Goal: Navigation & Orientation: Find specific page/section

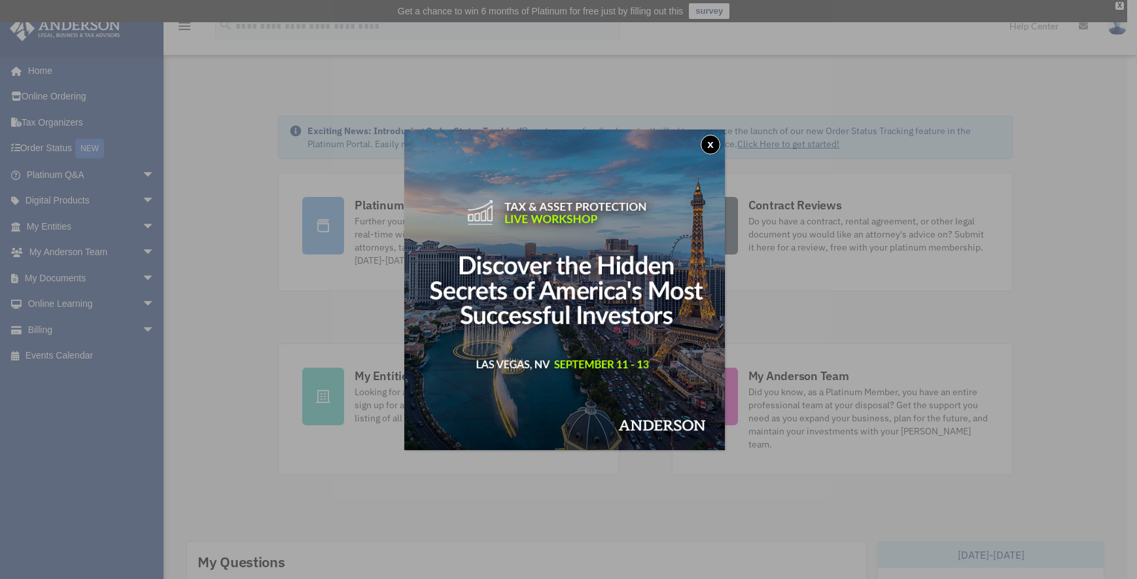
click at [713, 146] on button "x" at bounding box center [711, 145] width 20 height 20
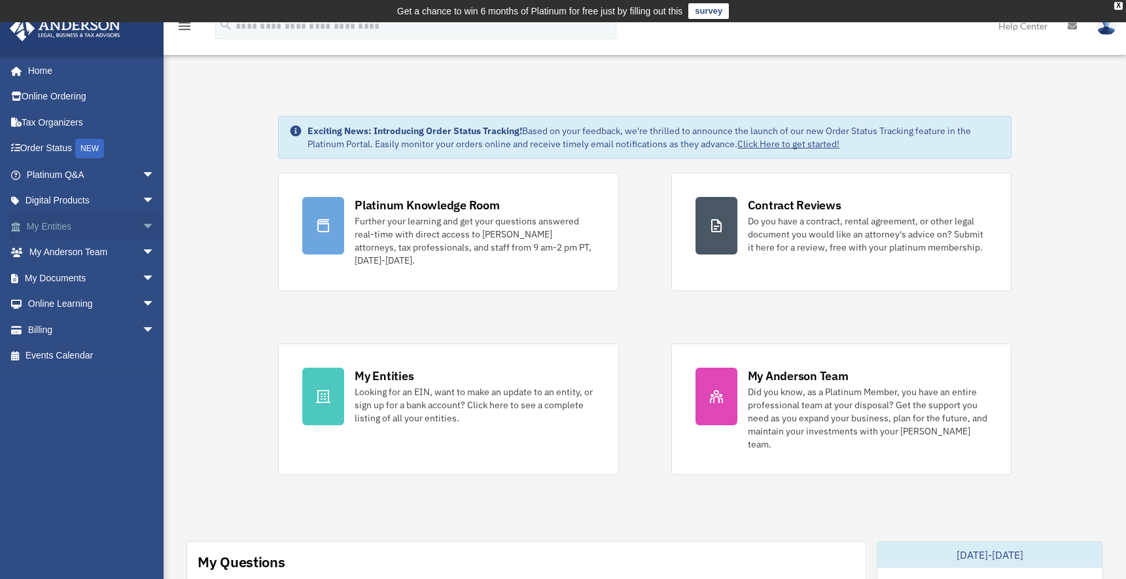
click at [142, 230] on span "arrow_drop_down" at bounding box center [155, 226] width 26 height 27
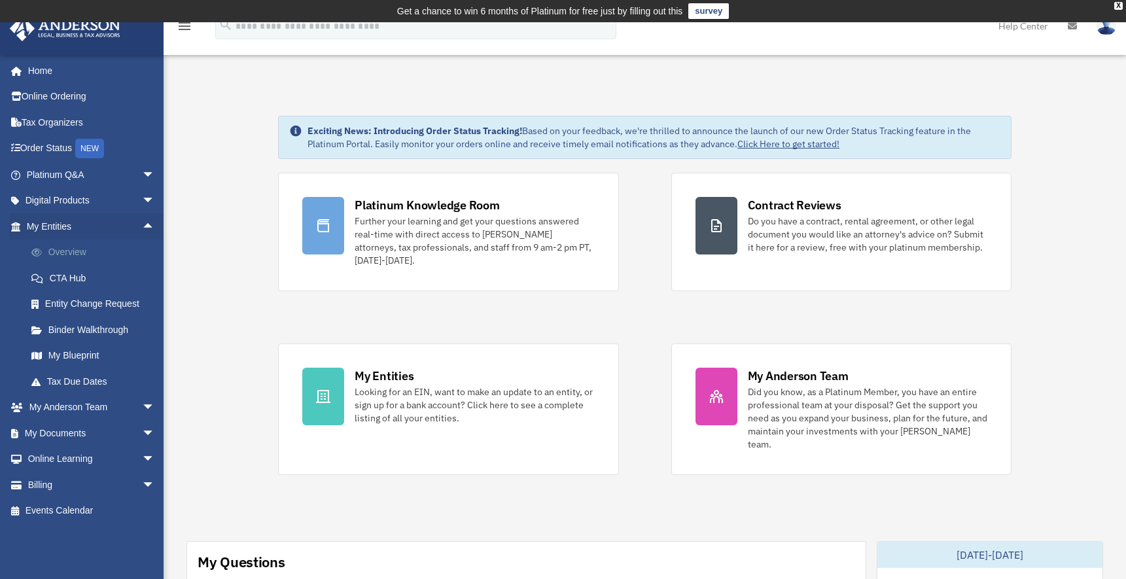
click at [75, 251] on link "Overview" at bounding box center [96, 252] width 156 height 26
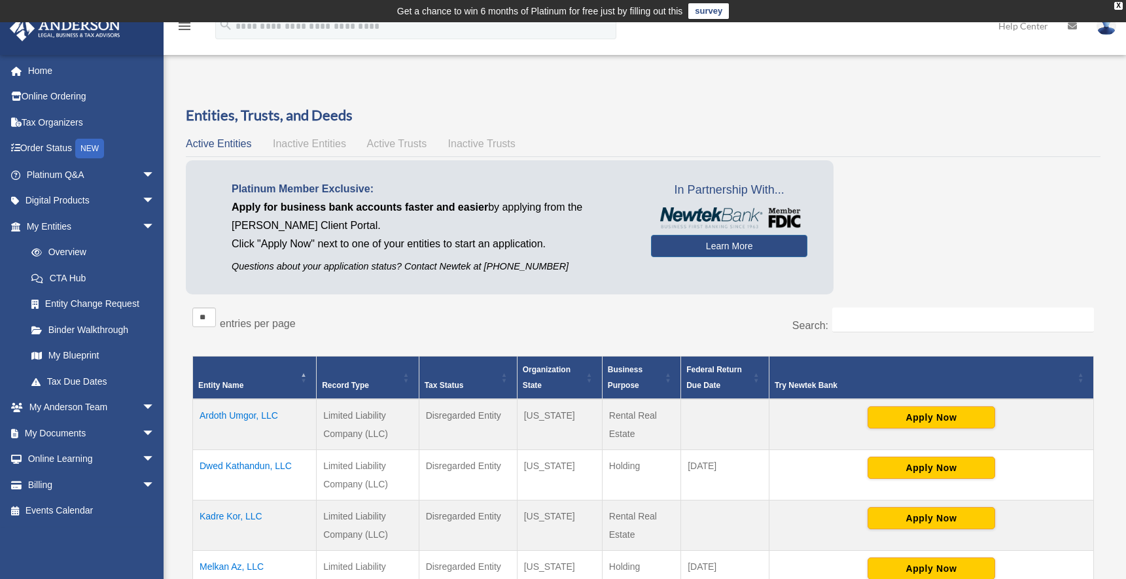
click at [256, 417] on td "Ardoth Umgor, LLC" at bounding box center [255, 424] width 124 height 51
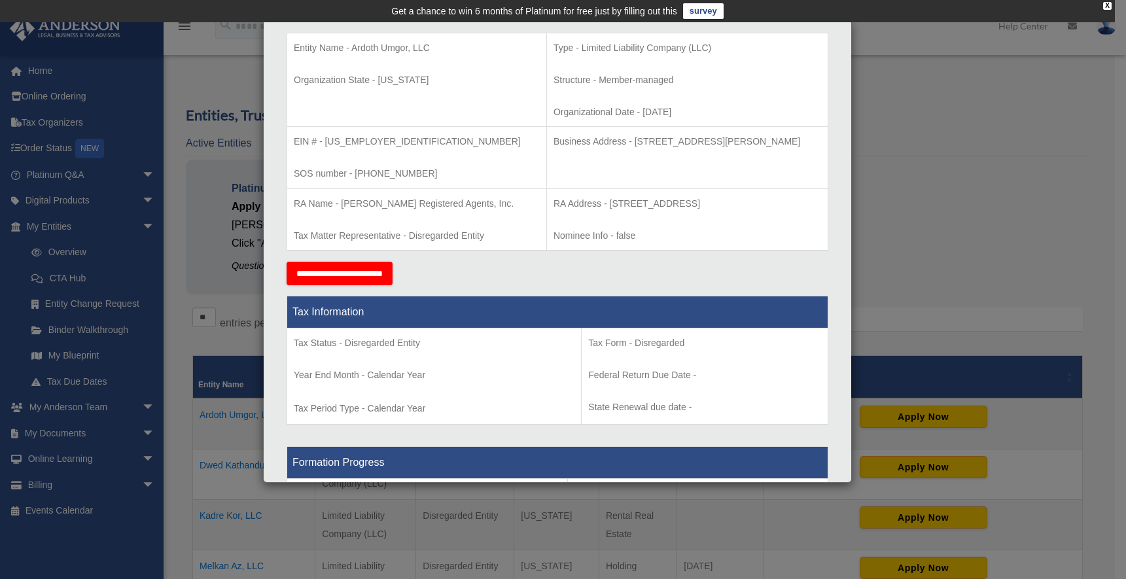
scroll to position [287, 0]
